Goal: Information Seeking & Learning: Learn about a topic

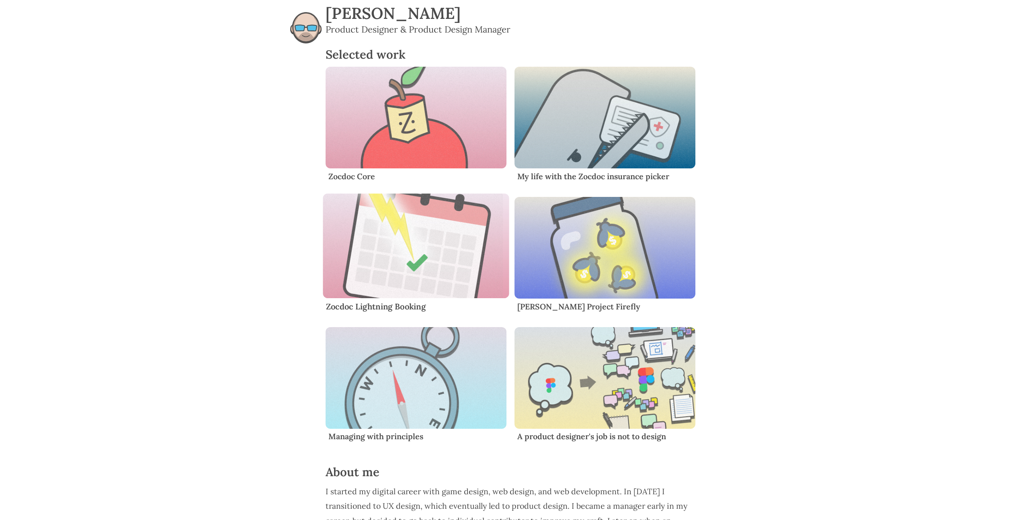
scroll to position [152, 0]
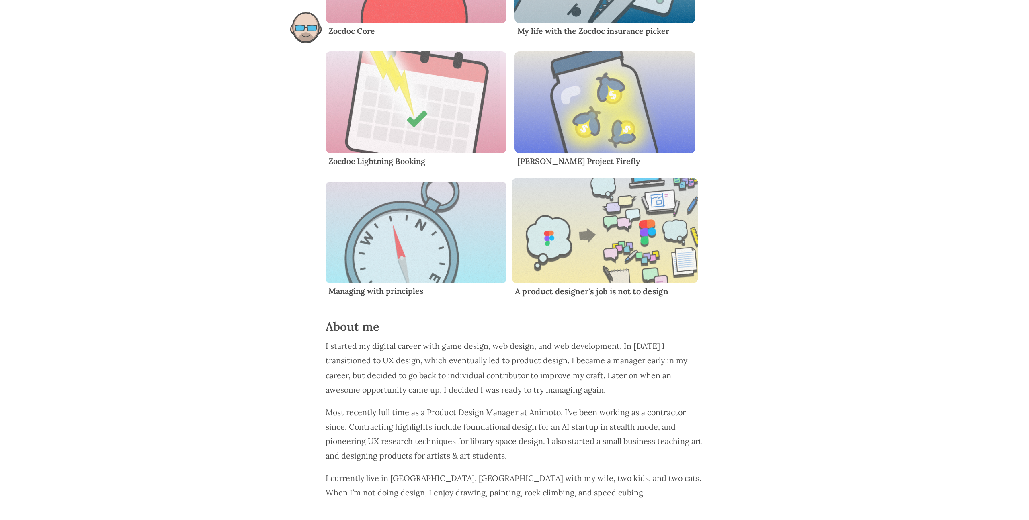
click at [569, 218] on img "Content" at bounding box center [605, 230] width 187 height 105
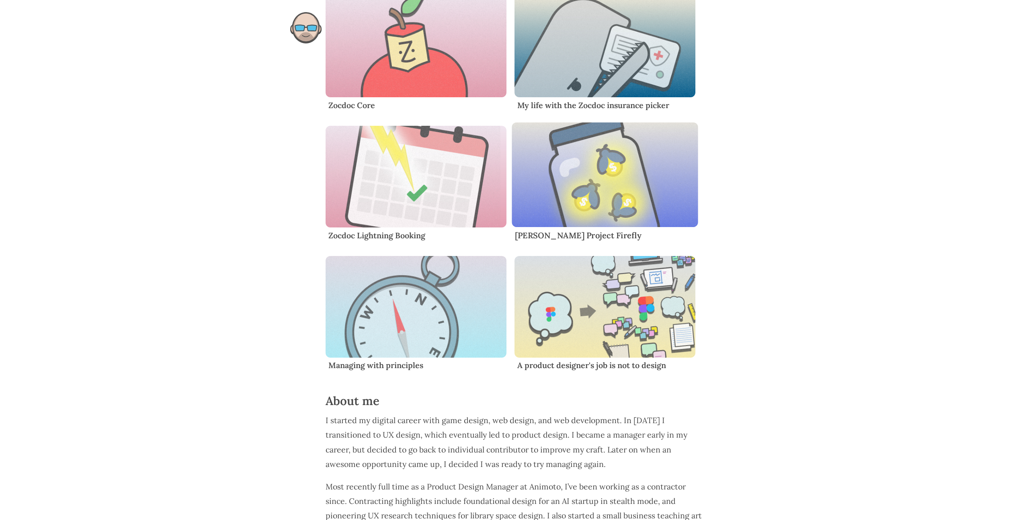
scroll to position [57, 0]
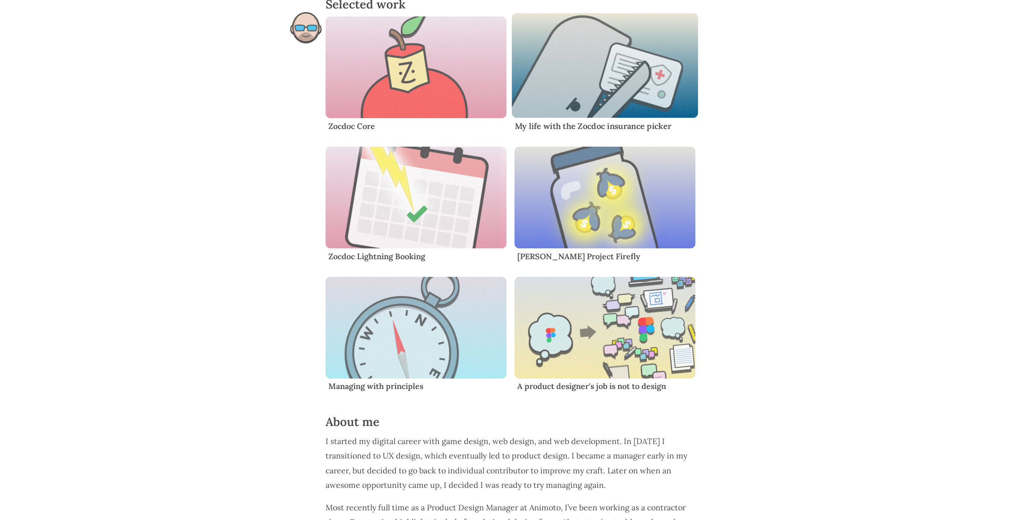
click at [603, 80] on img "Content" at bounding box center [605, 65] width 187 height 105
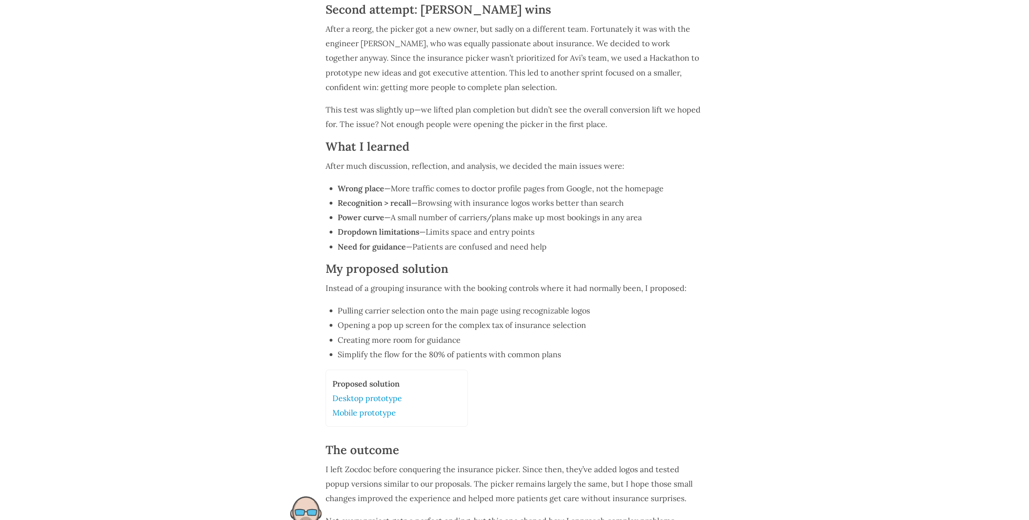
scroll to position [1812, 0]
